Goal: Find specific page/section: Find specific page/section

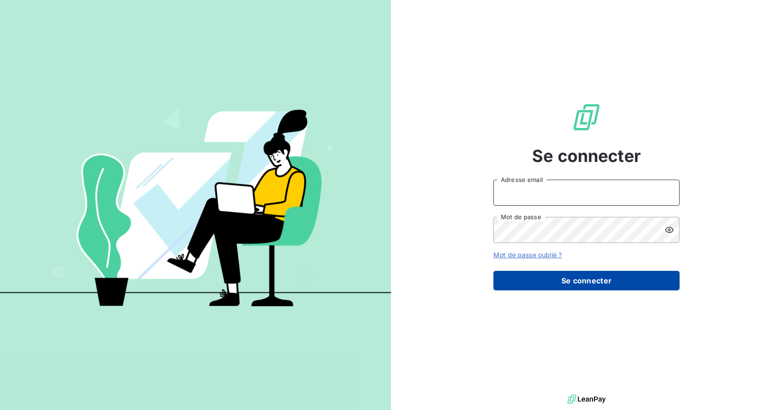
type input "[EMAIL_ADDRESS][DOMAIN_NAME]"
click at [635, 280] on button "Se connecter" at bounding box center [586, 281] width 186 height 20
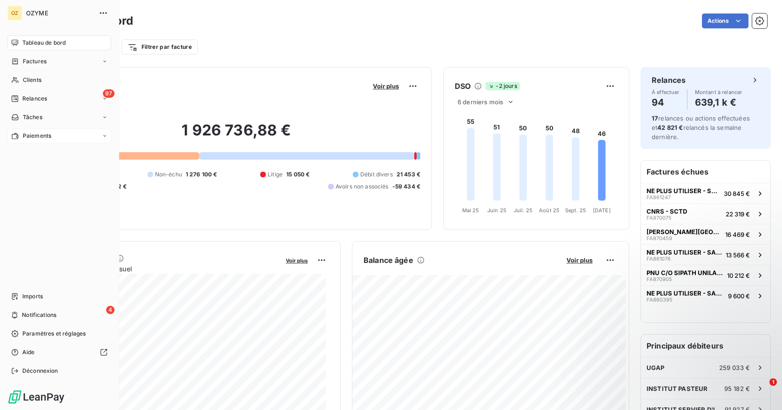
click at [29, 136] on span "Paiements" at bounding box center [37, 136] width 28 height 8
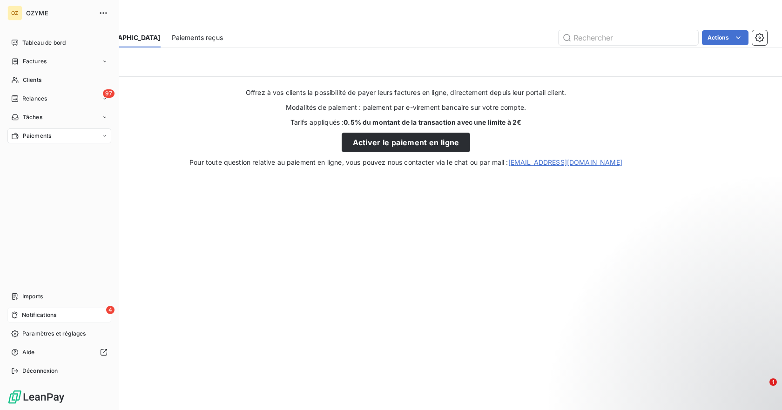
click at [47, 310] on div "4 Notifications" at bounding box center [59, 314] width 104 height 15
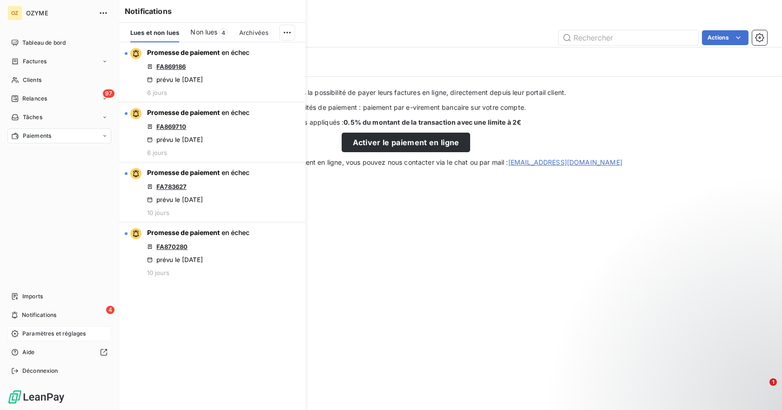
click at [43, 331] on span "Paramètres et réglages" at bounding box center [53, 333] width 63 height 8
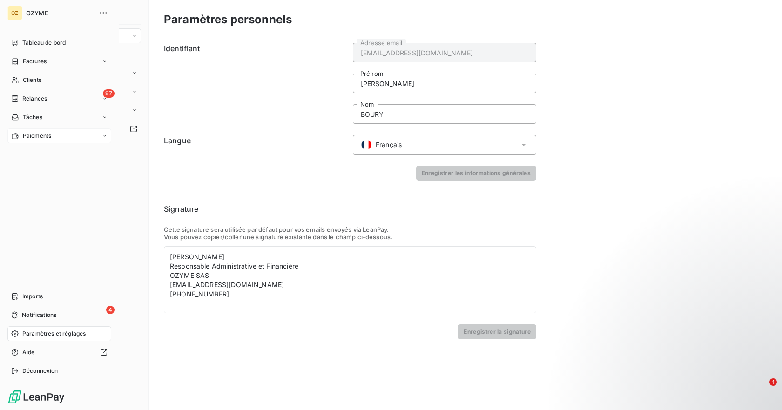
click at [27, 332] on span "Paramètres et réglages" at bounding box center [53, 333] width 63 height 8
click at [63, 330] on span "Paramètres et réglages" at bounding box center [53, 333] width 63 height 8
click at [82, 42] on div "Tableau de bord" at bounding box center [59, 42] width 104 height 15
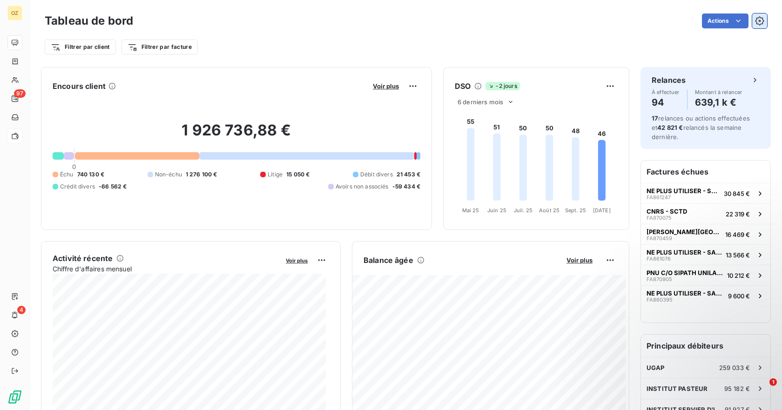
click at [755, 24] on icon "button" at bounding box center [759, 20] width 9 height 9
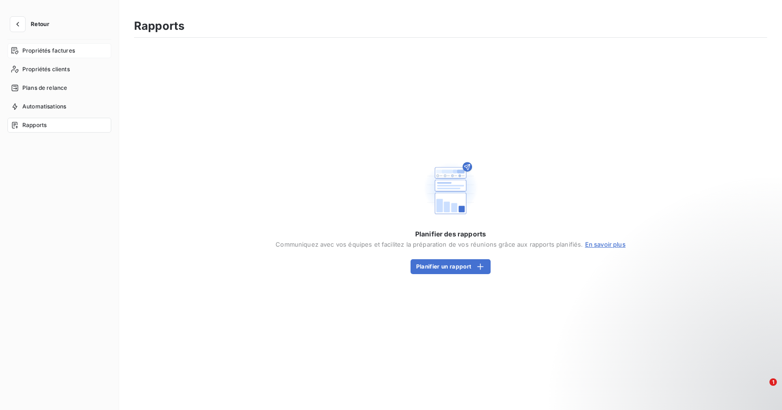
click at [50, 53] on span "Propriétés factures" at bounding box center [48, 51] width 53 height 8
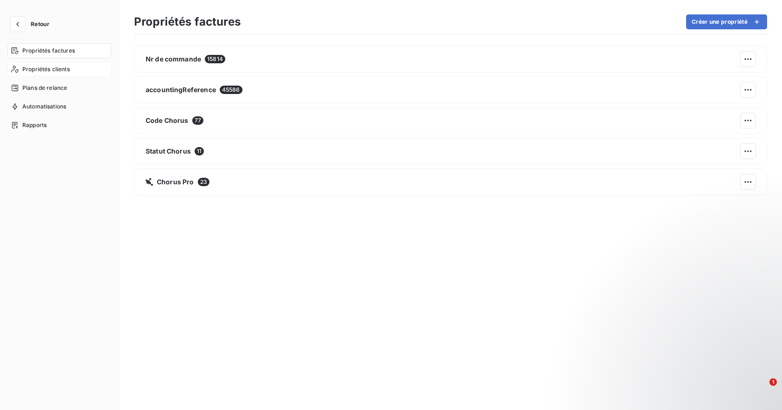
click at [48, 69] on span "Propriétés clients" at bounding box center [45, 69] width 47 height 8
click at [44, 89] on span "Plans de relance" at bounding box center [44, 88] width 45 height 8
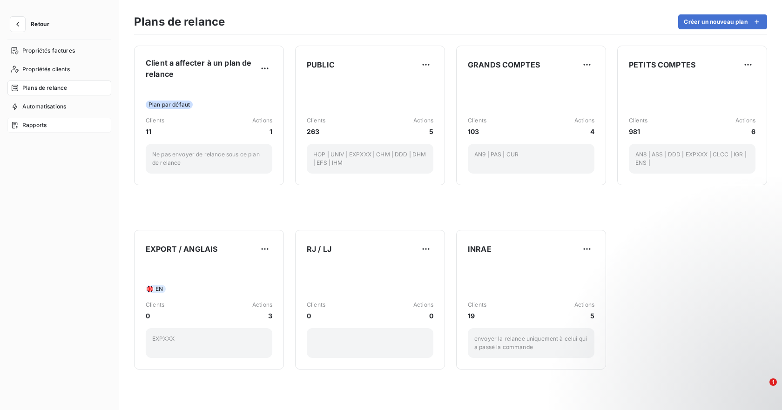
click at [34, 127] on span "Rapports" at bounding box center [34, 125] width 24 height 8
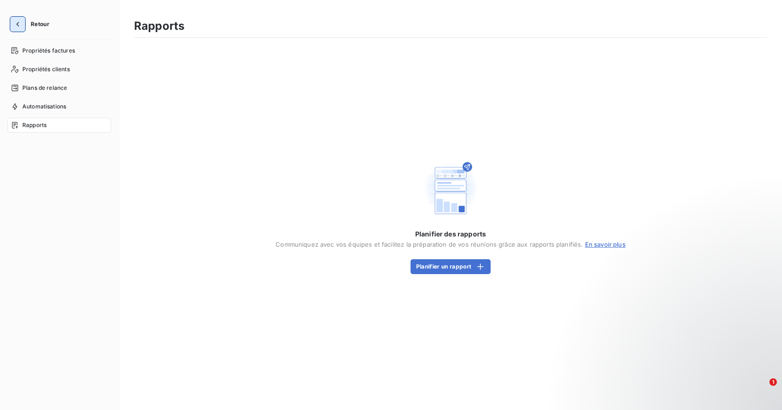
click at [15, 25] on icon "button" at bounding box center [17, 24] width 9 height 9
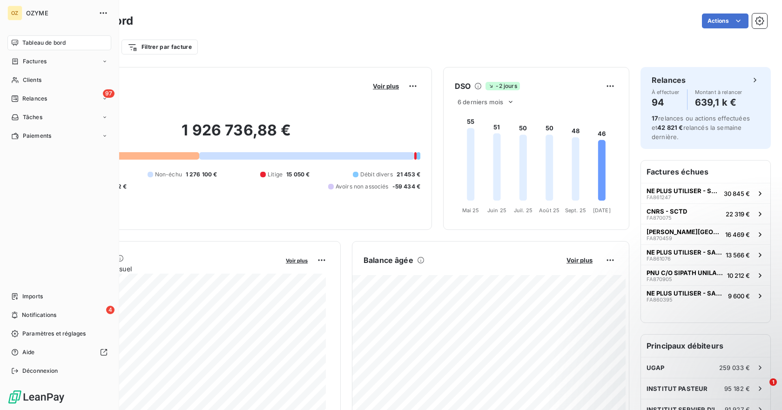
click at [49, 37] on div "Tableau de bord" at bounding box center [59, 42] width 104 height 15
click at [33, 77] on span "Clients" at bounding box center [32, 80] width 19 height 8
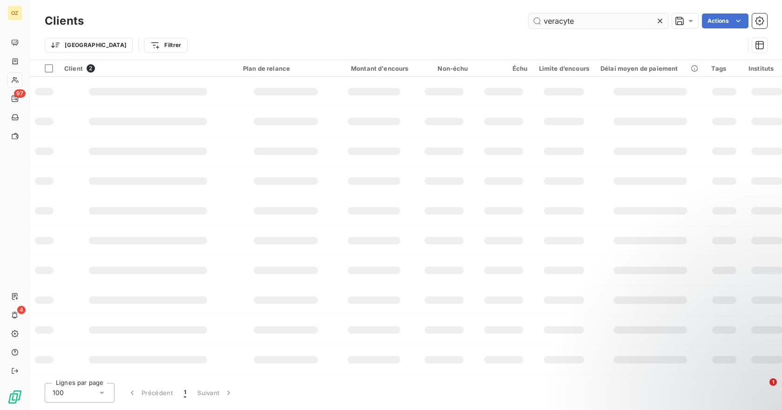
type input "veracyte"
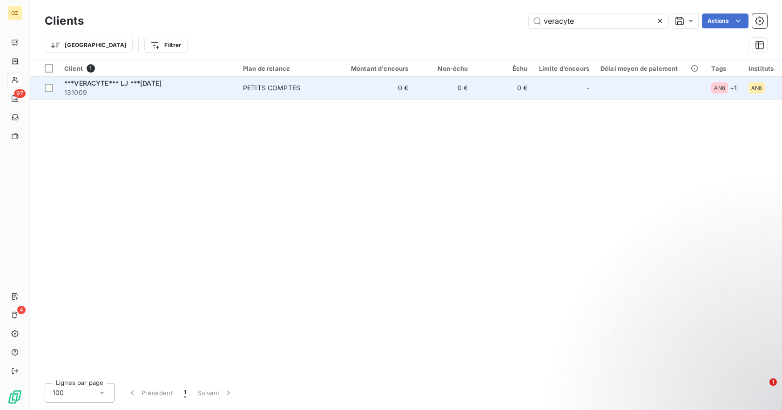
click at [129, 93] on span "131009" at bounding box center [147, 92] width 167 height 9
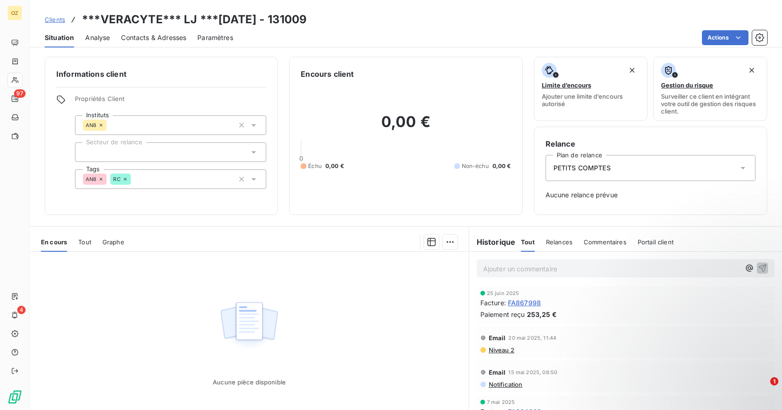
click at [774, 383] on span "1" at bounding box center [774, 381] width 8 height 8
click at [98, 39] on span "Analyse" at bounding box center [97, 37] width 25 height 9
